Goal: Navigation & Orientation: Find specific page/section

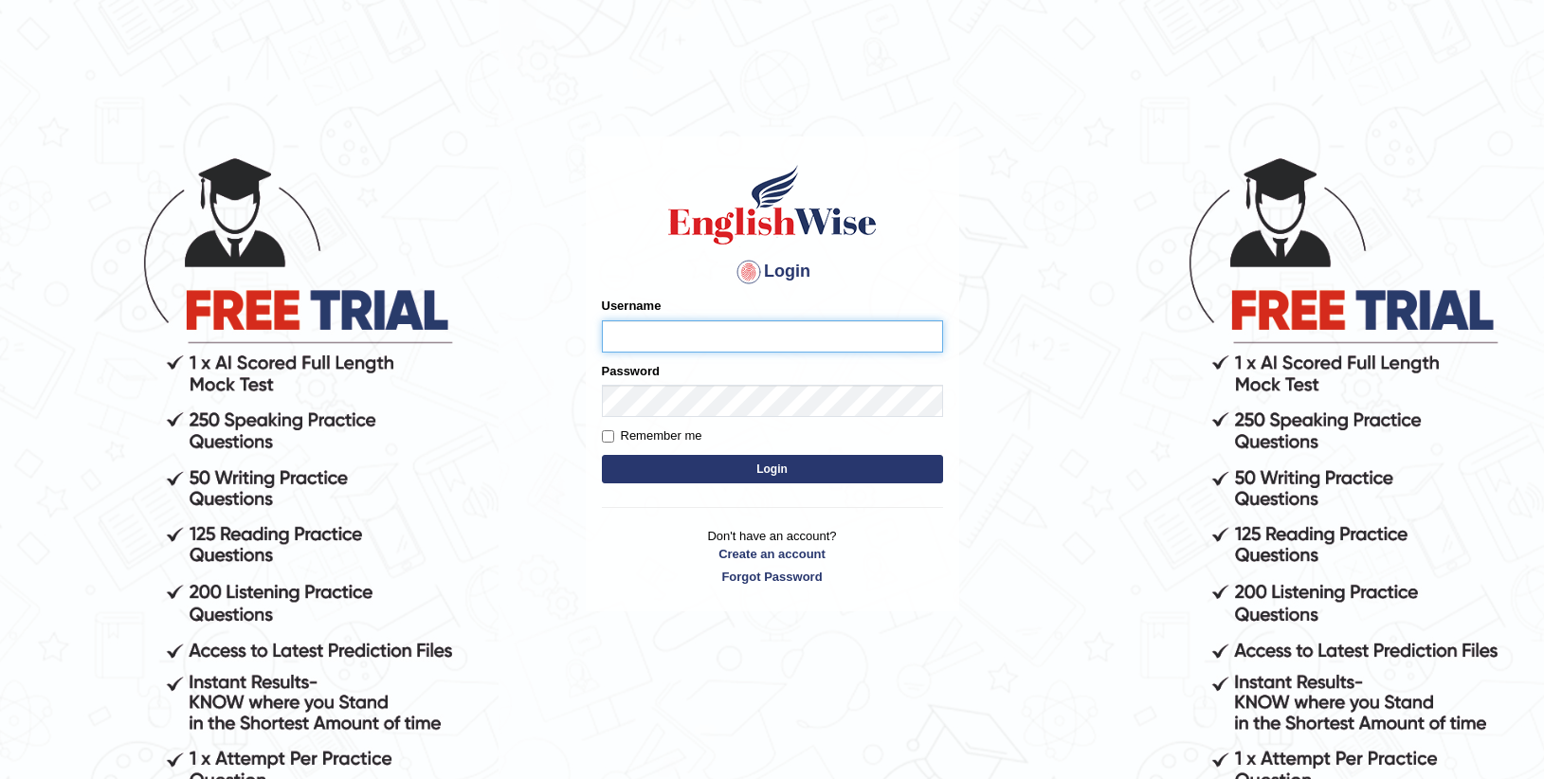
type input "Anesu_92"
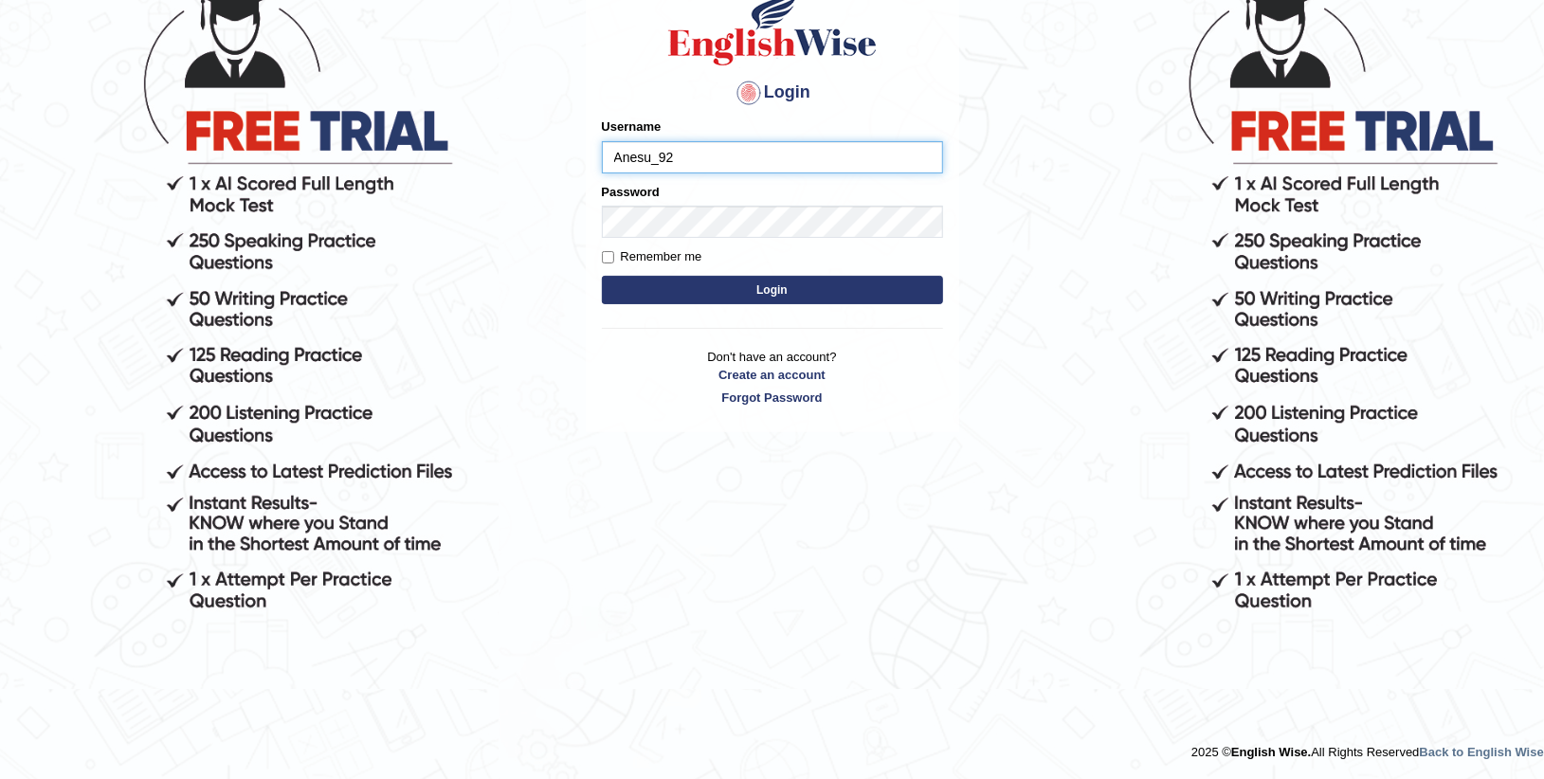
scroll to position [179, 0]
drag, startPoint x: 0, startPoint y: 0, endPoint x: 259, endPoint y: 245, distance: 356.7
click at [259, 245] on body "Login Please fix the following errors: Username Anesu_92 Password Remember me L…" at bounding box center [772, 287] width 1544 height 779
type input "Anesu_92"
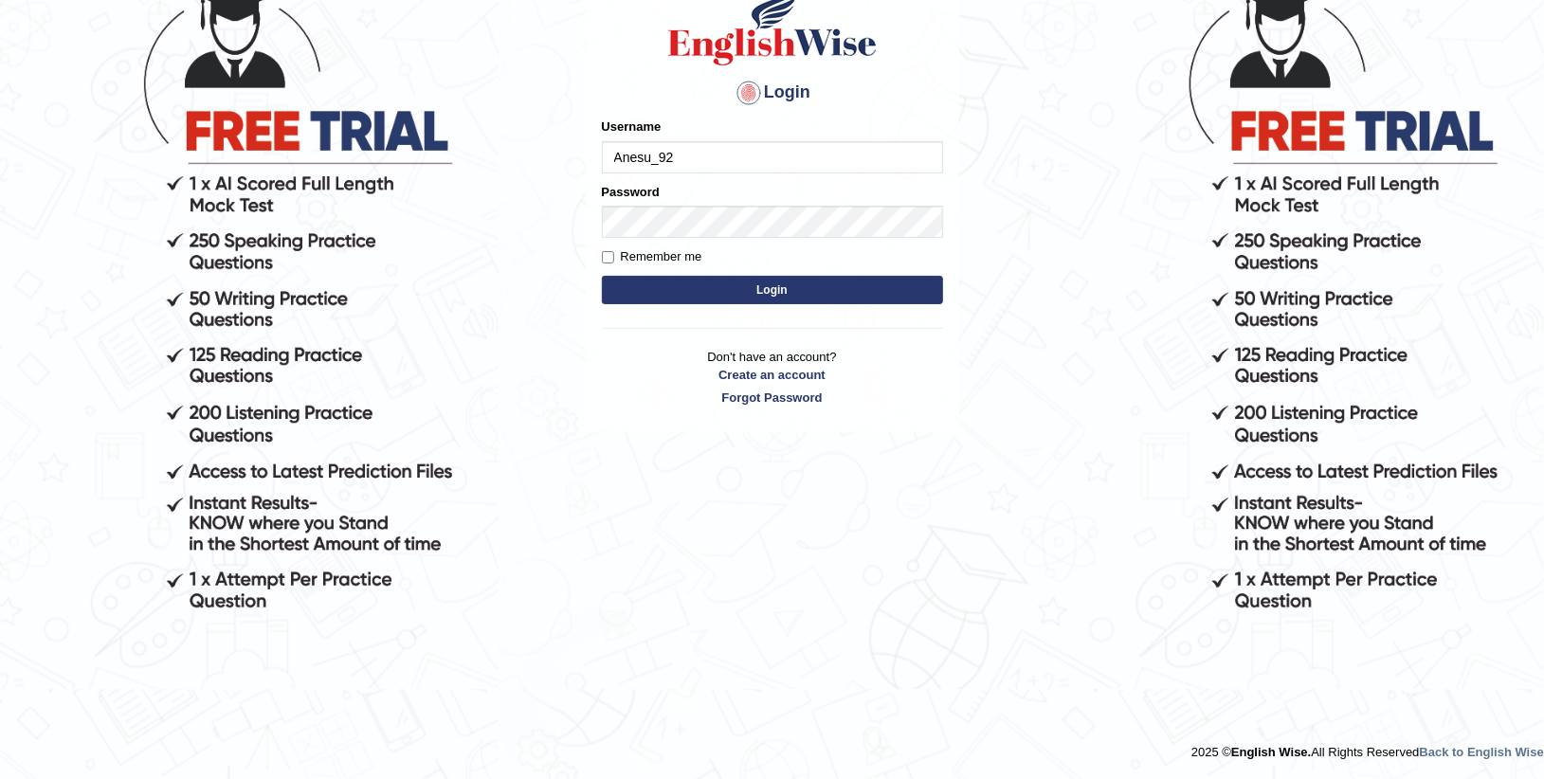
click at [804, 303] on form "Please fix the following errors: Username Anesu_92 Password Remember me Login" at bounding box center [772, 213] width 341 height 191
click at [791, 288] on button "Login" at bounding box center [772, 290] width 341 height 28
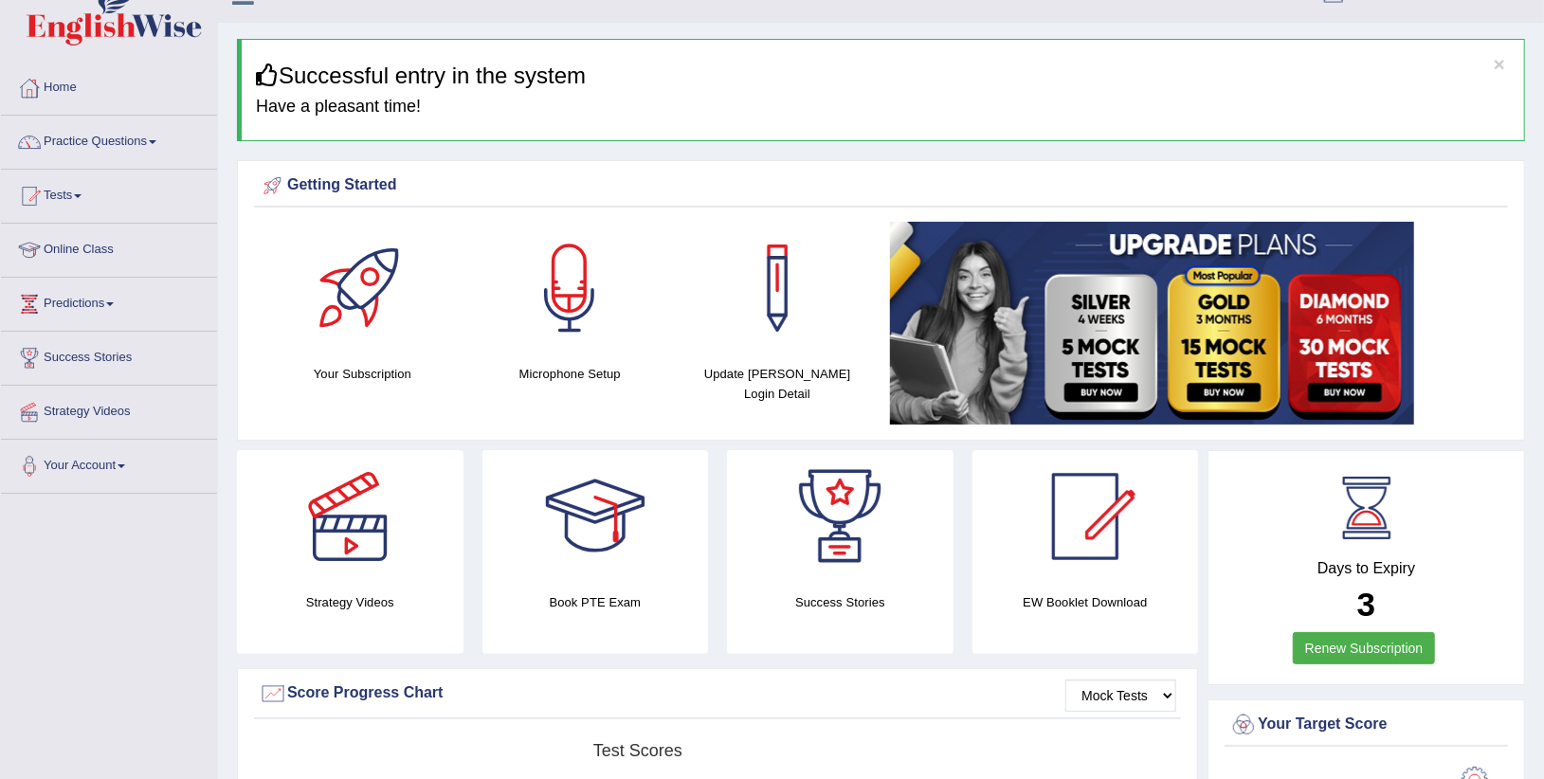
scroll to position [33, 0]
click at [159, 136] on link "Practice Questions" at bounding box center [109, 138] width 216 height 47
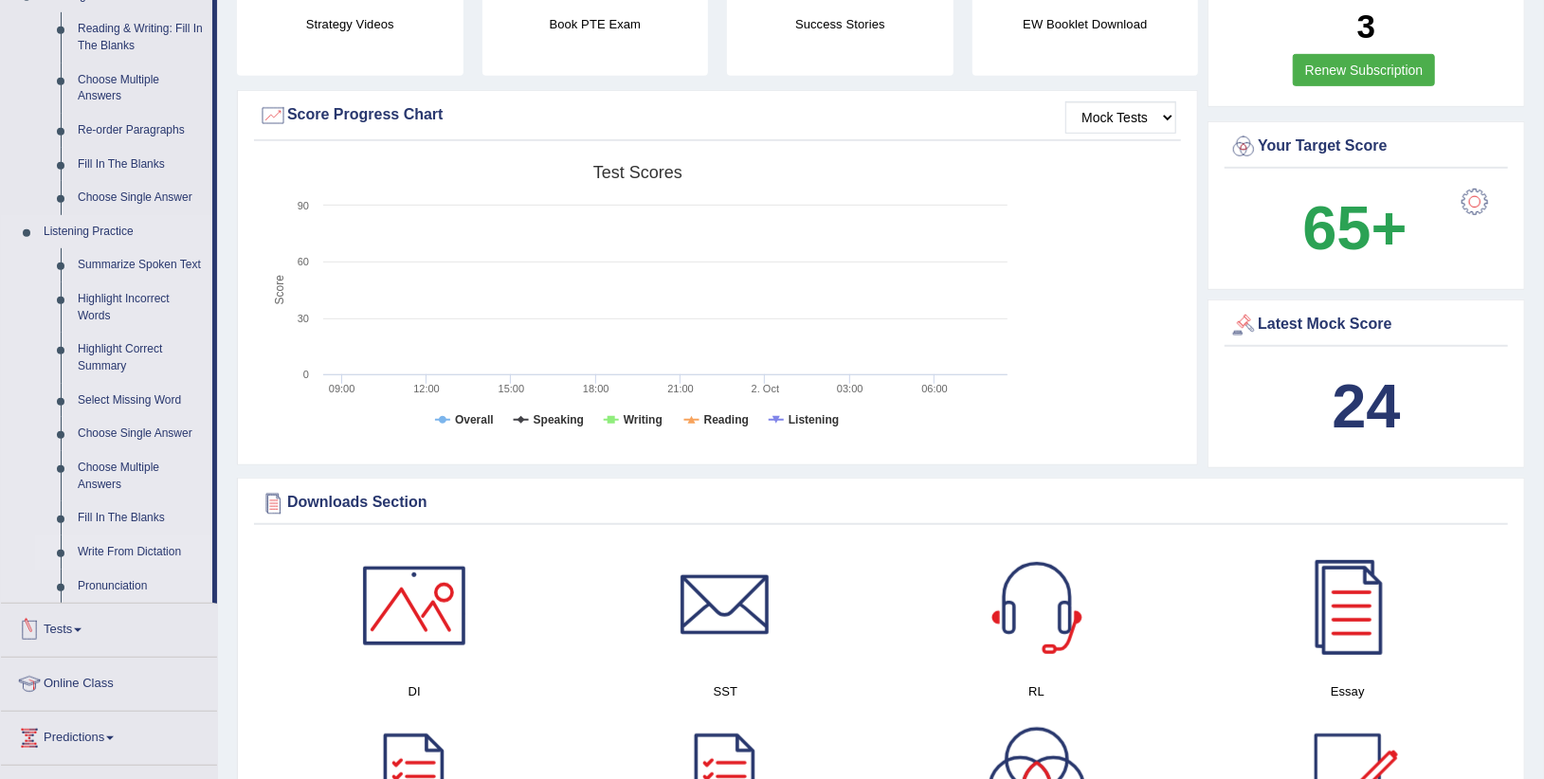
scroll to position [614, 0]
